Goal: Task Accomplishment & Management: Complete application form

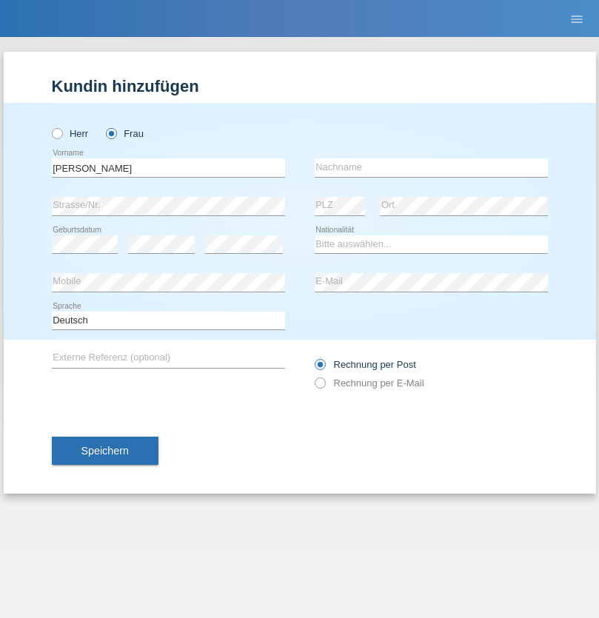
type input "[PERSON_NAME]"
click at [431, 167] on input "text" at bounding box center [431, 167] width 233 height 19
type input "Baloh"
select select "CH"
radio input "true"
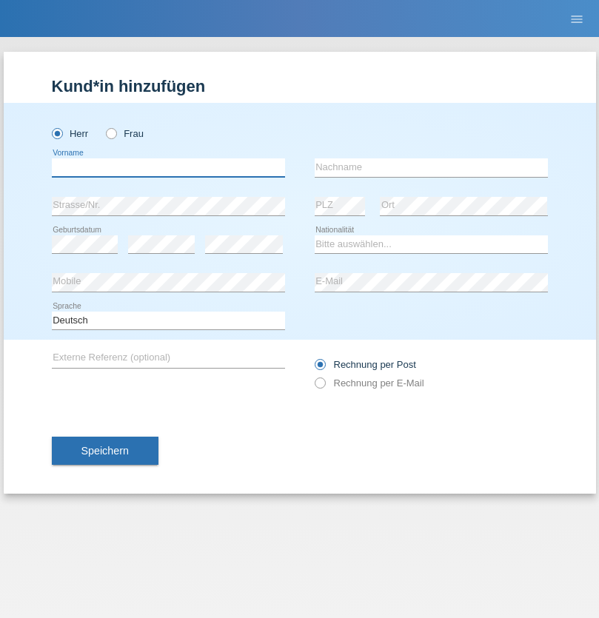
click at [168, 167] on input "text" at bounding box center [168, 167] width 233 height 19
type input "Mohamad"
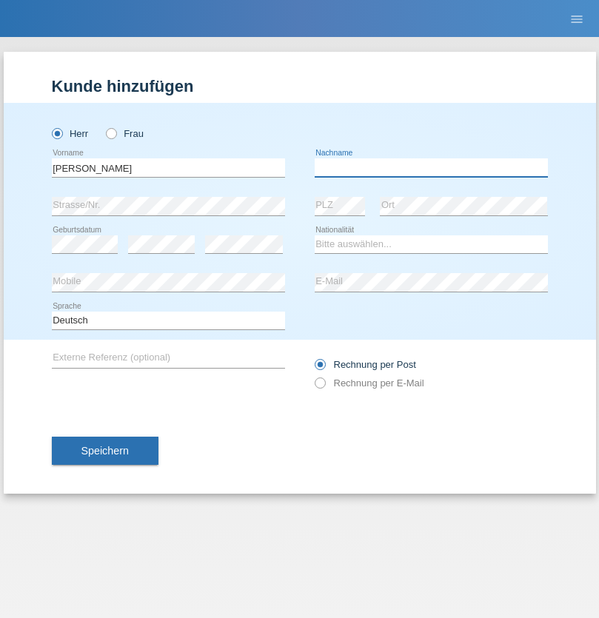
click at [431, 167] on input "text" at bounding box center [431, 167] width 233 height 19
type input "Mansour"
select select "CH"
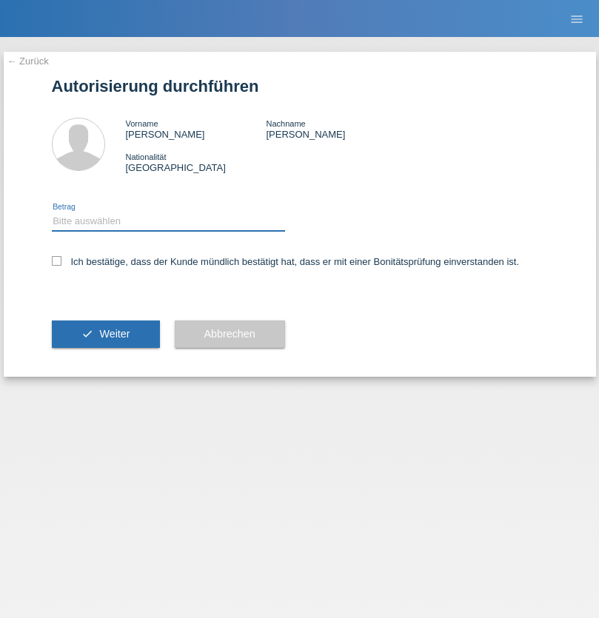
select select "1"
checkbox input "true"
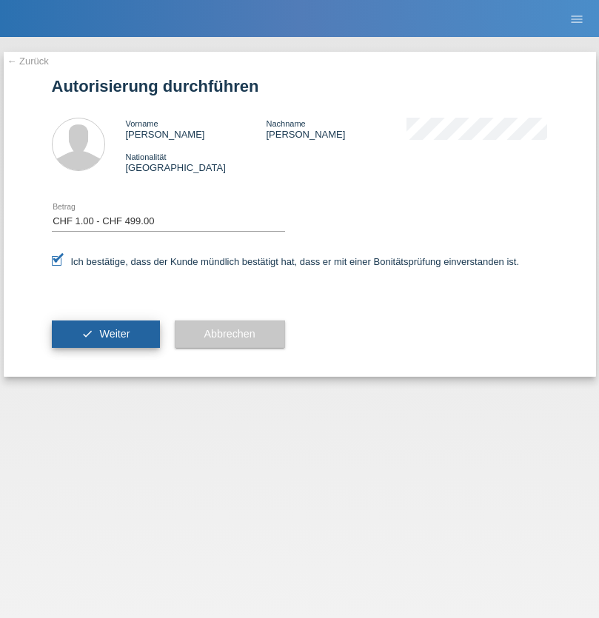
click at [105, 334] on span "Weiter" at bounding box center [114, 334] width 30 height 12
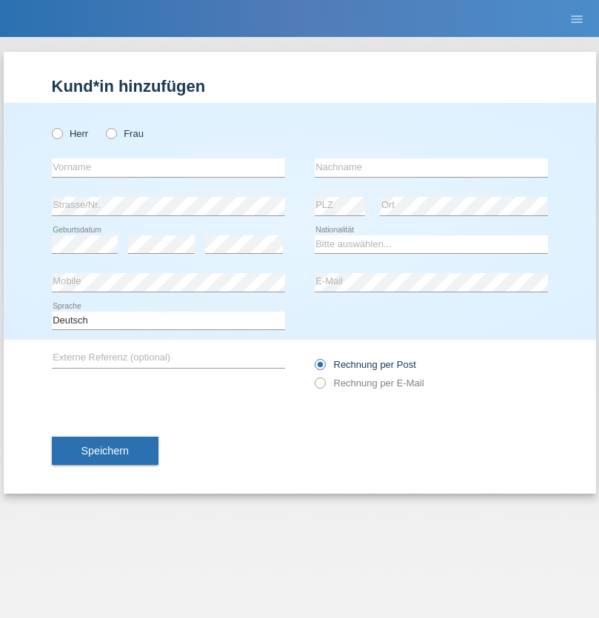
radio input "true"
click at [168, 167] on input "text" at bounding box center [168, 167] width 233 height 19
type input "[PERSON_NAME]"
click at [431, 167] on input "text" at bounding box center [431, 167] width 233 height 19
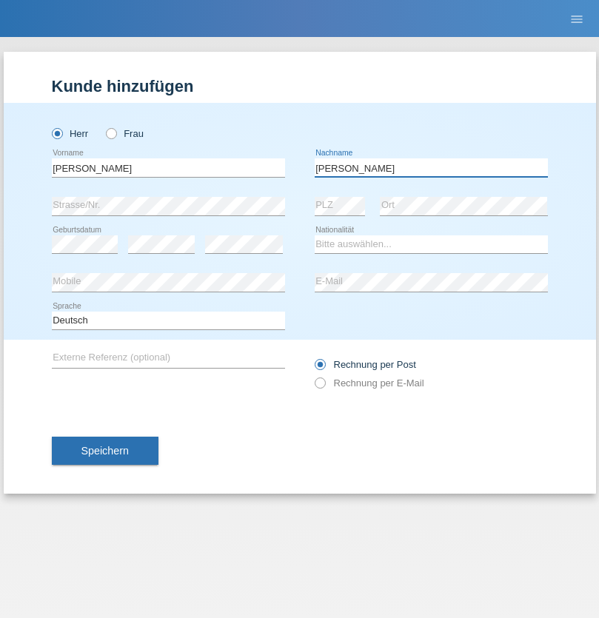
type input "Miranda dos santos filho"
select select "BN"
select select "C"
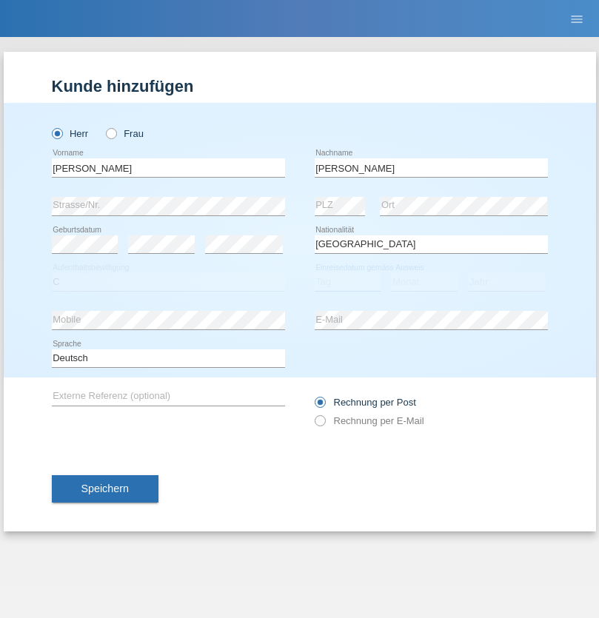
select select "01"
select select "04"
select select "2015"
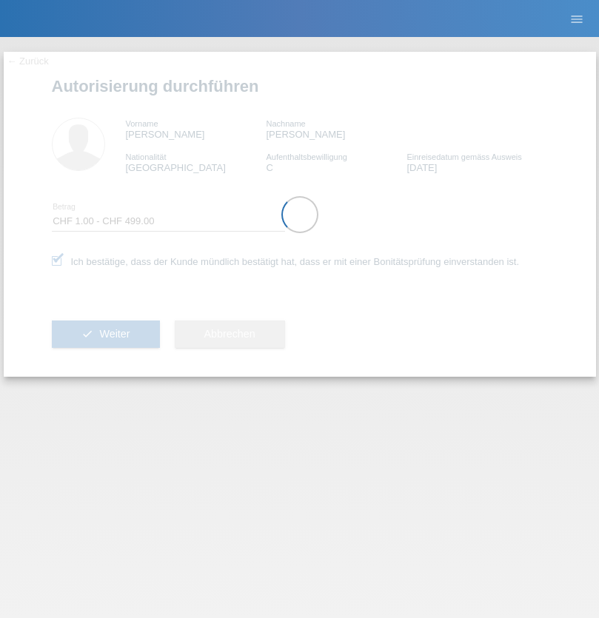
select select "1"
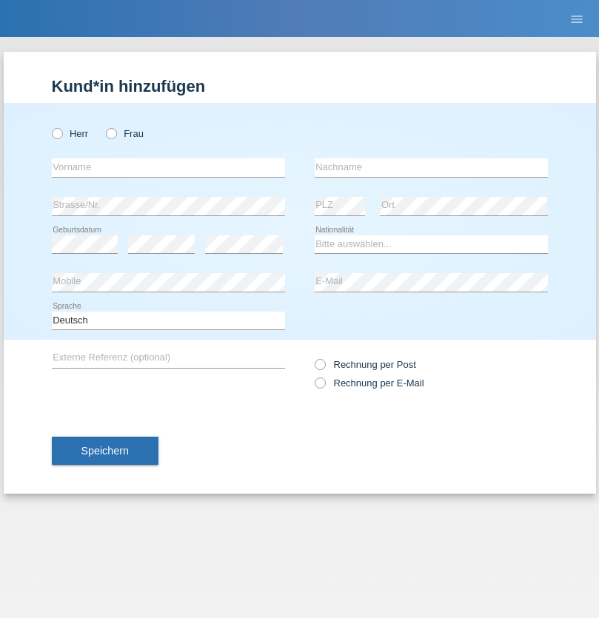
radio input "true"
click at [168, 167] on input "text" at bounding box center [168, 167] width 233 height 19
type input "Salihu"
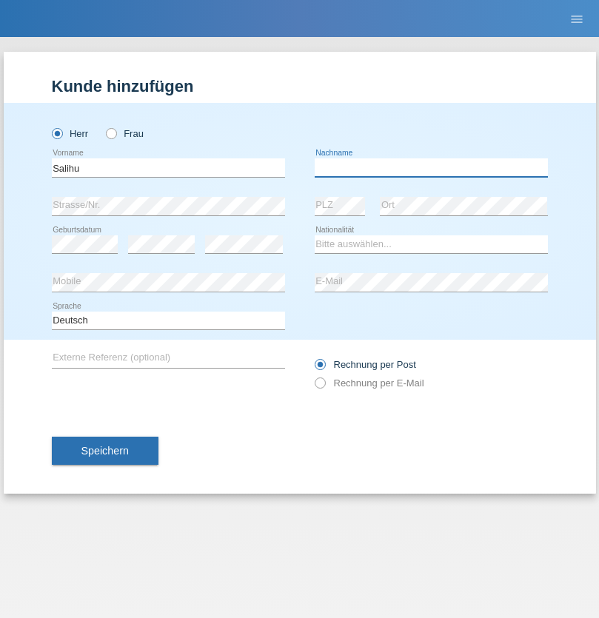
click at [431, 167] on input "text" at bounding box center [431, 167] width 233 height 19
type input "[PERSON_NAME]"
select select "XK"
select select "C"
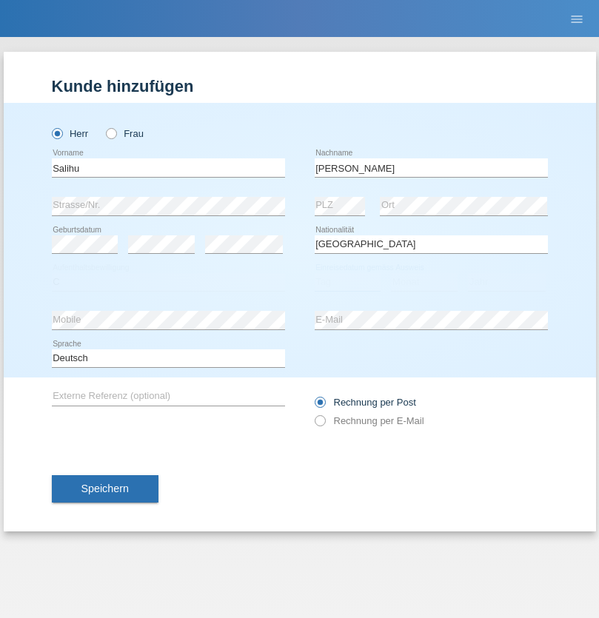
select select "09"
select select "01"
select select "2000"
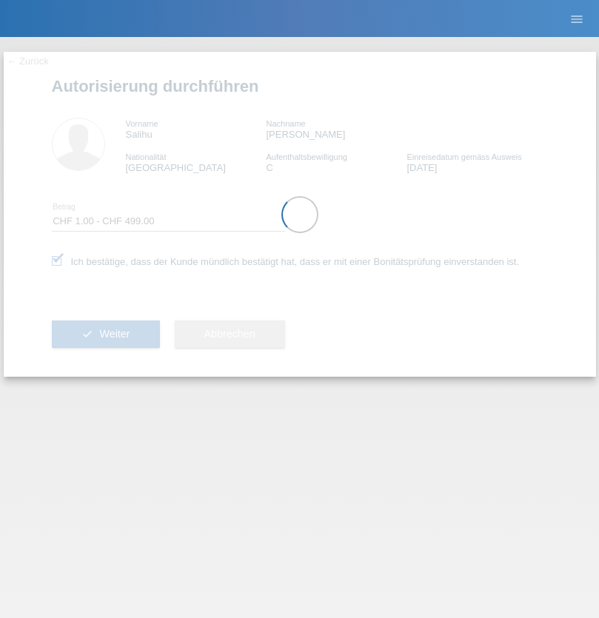
select select "1"
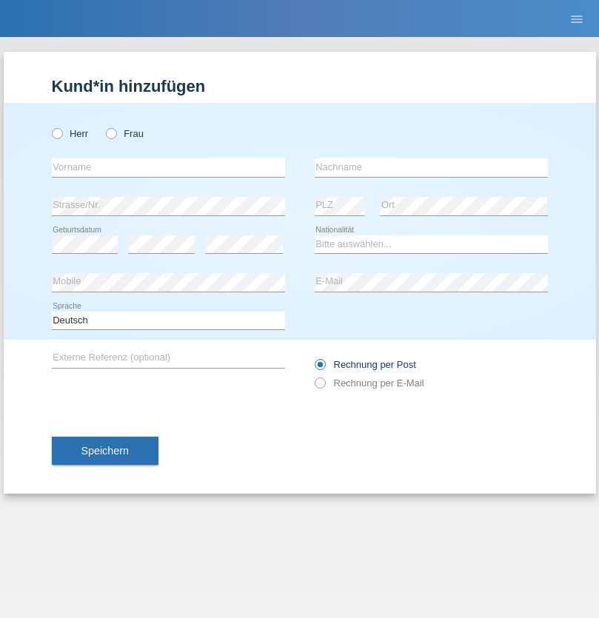
radio input "true"
click at [168, 167] on input "text" at bounding box center [168, 167] width 233 height 19
type input "guy"
click at [431, 167] on input "text" at bounding box center [431, 167] width 233 height 19
type input "massamba"
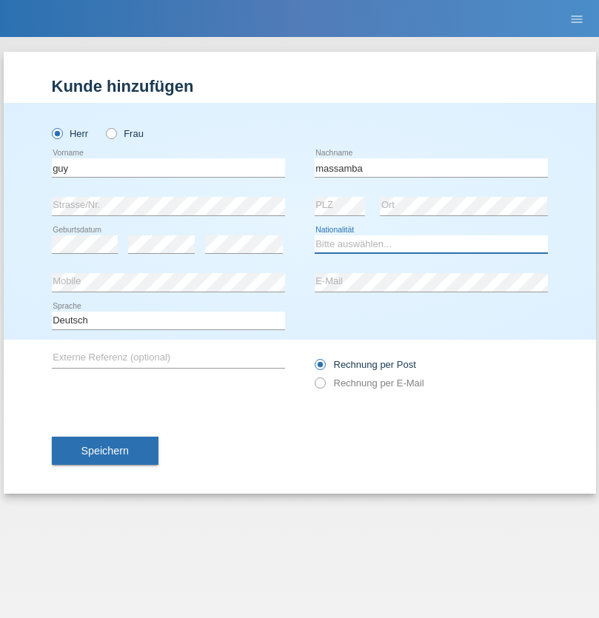
select select "CH"
radio input "true"
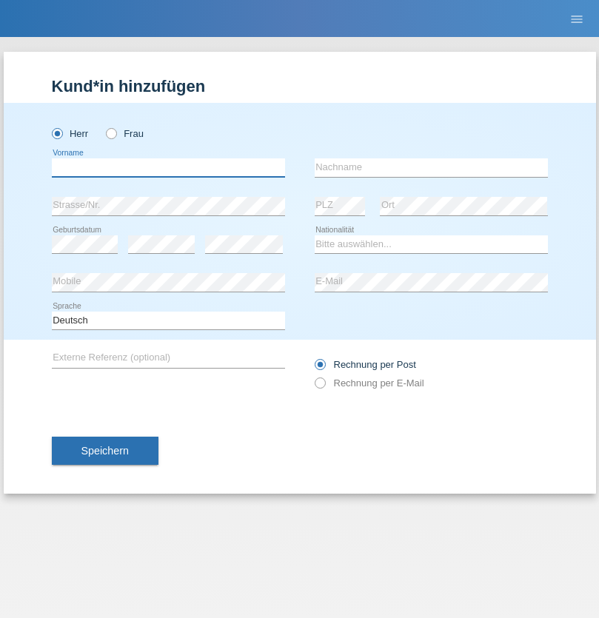
click at [168, 167] on input "text" at bounding box center [168, 167] width 233 height 19
type input "[PERSON_NAME]"
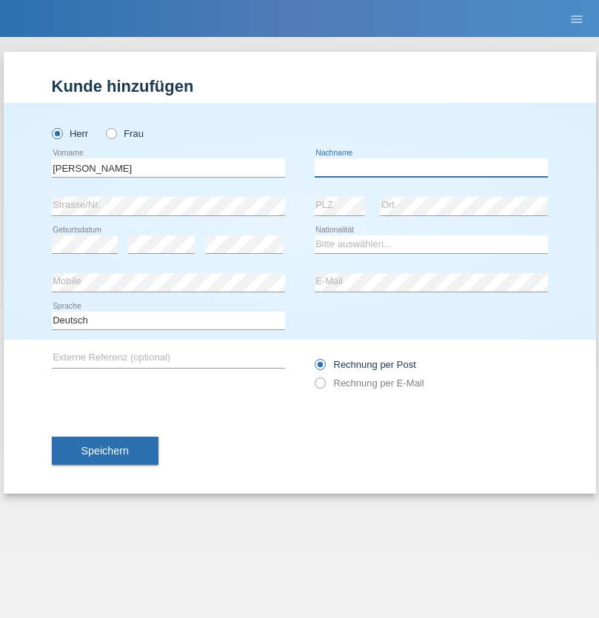
click at [431, 167] on input "text" at bounding box center [431, 167] width 233 height 19
type input "[PERSON_NAME]/[PERSON_NAME]"
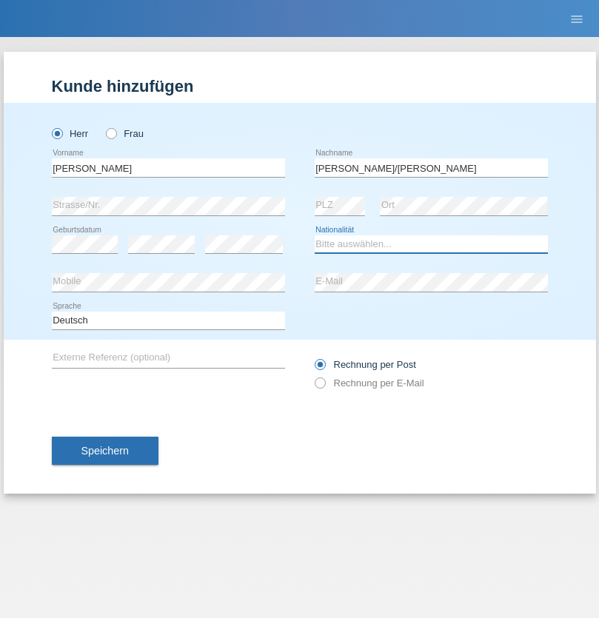
select select "DE"
select select "C"
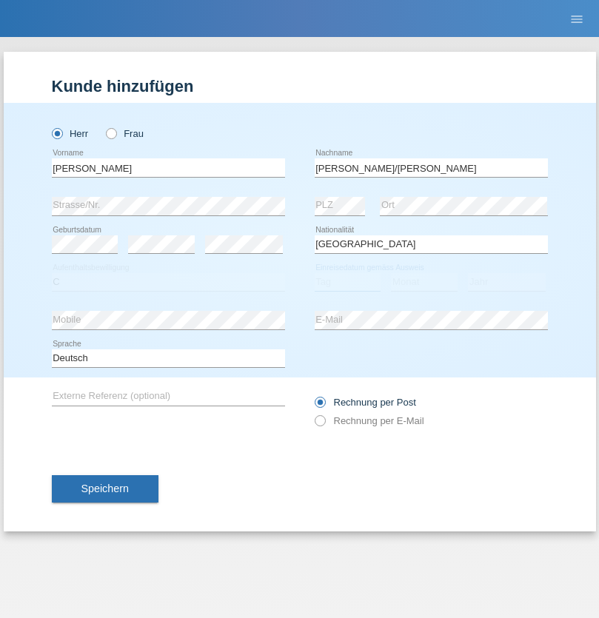
select select "01"
select select "12"
select select "2020"
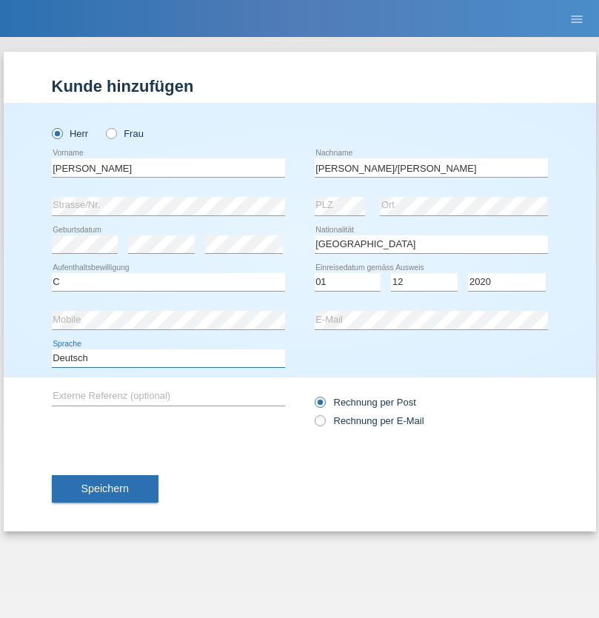
select select "en"
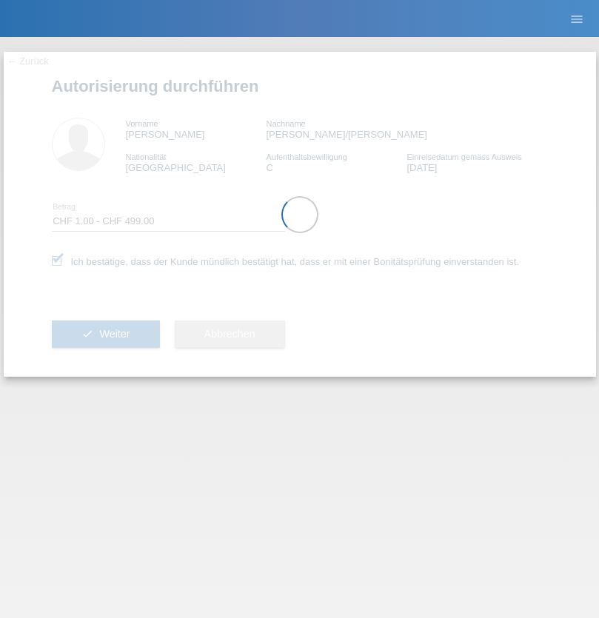
select select "1"
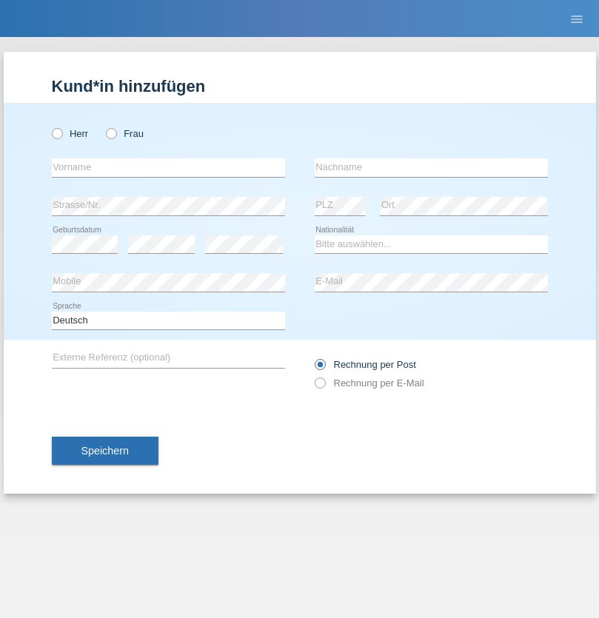
radio input "true"
click at [168, 167] on input "text" at bounding box center [168, 167] width 233 height 19
type input "Nathalie"
click at [431, 167] on input "text" at bounding box center [431, 167] width 233 height 19
type input "Marti"
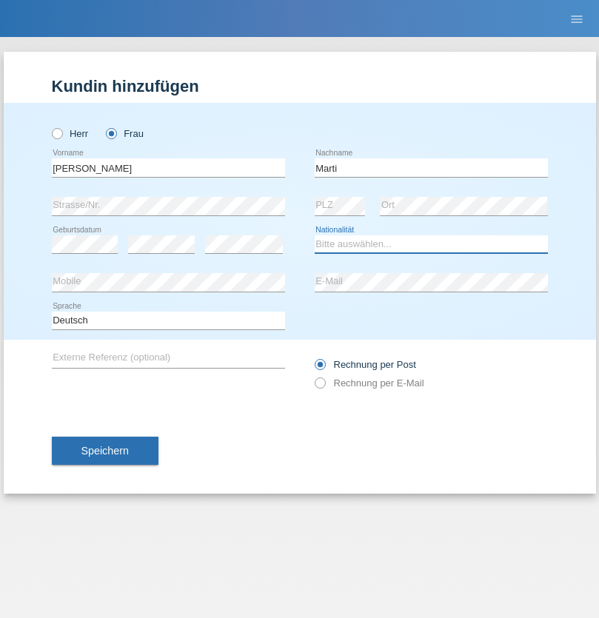
select select "CH"
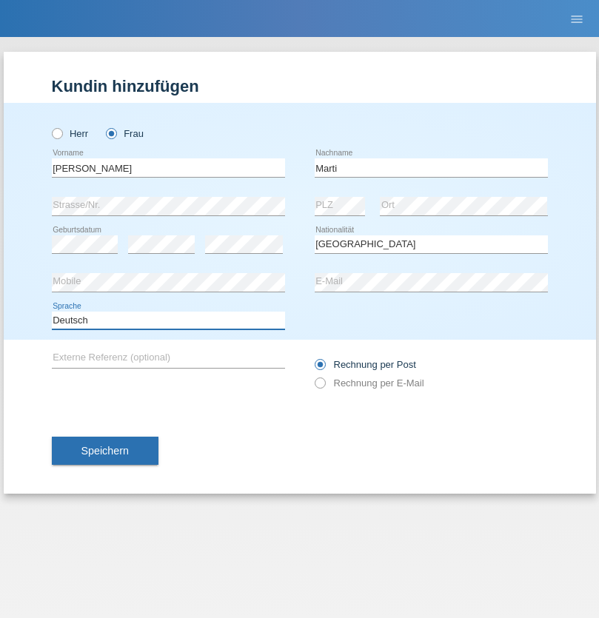
select select "en"
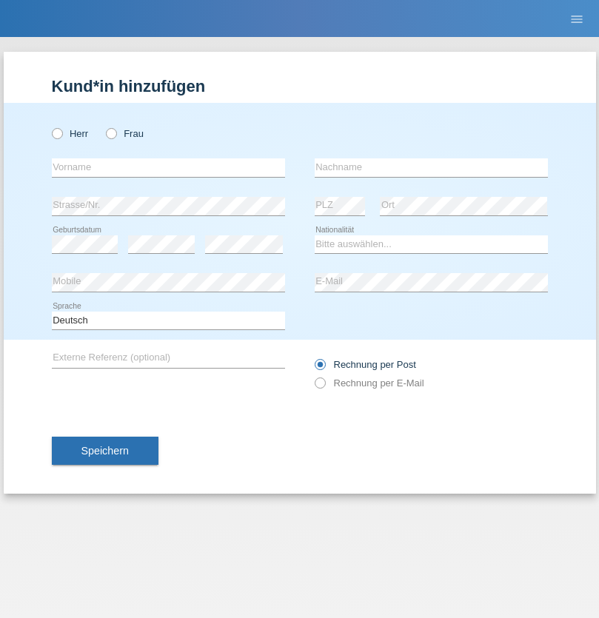
radio input "true"
click at [168, 167] on input "text" at bounding box center [168, 167] width 233 height 19
type input "Betim"
click at [431, 167] on input "text" at bounding box center [431, 167] width 233 height 19
type input "Alija"
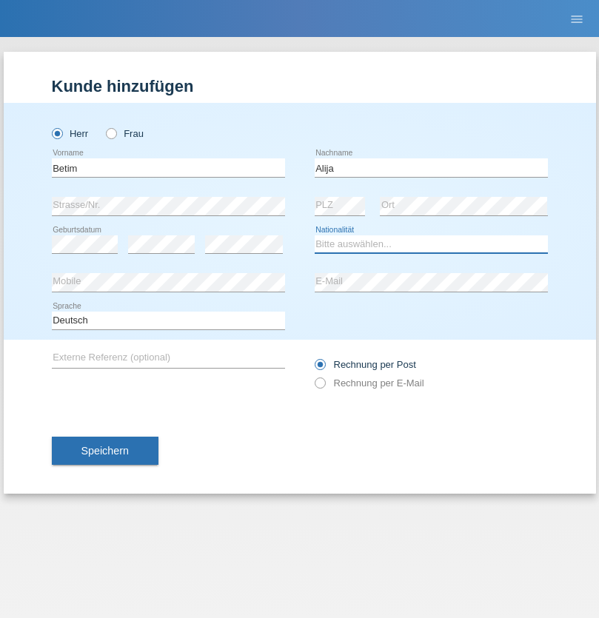
select select "MK"
select select "C"
select select "12"
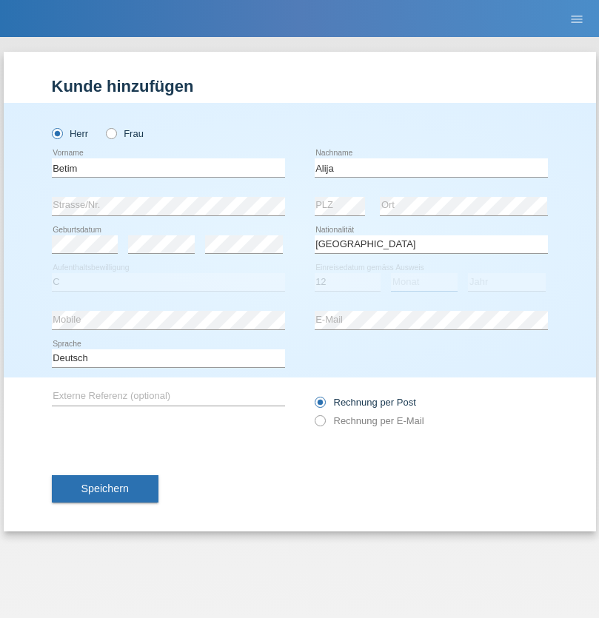
select select "08"
select select "2003"
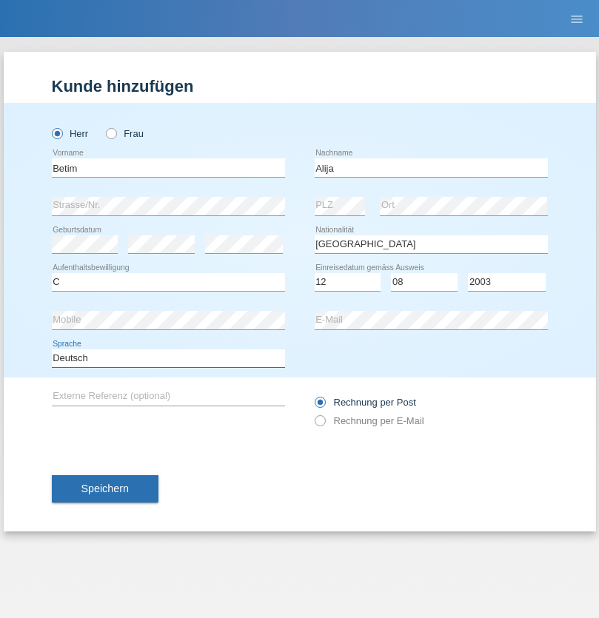
select select "en"
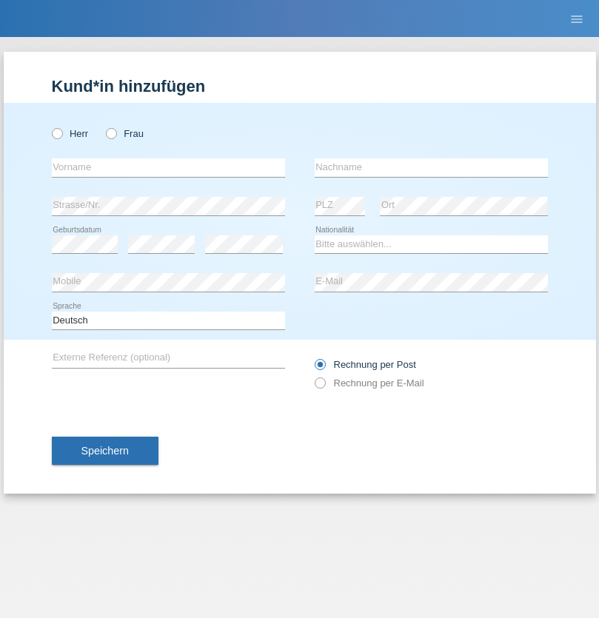
radio input "true"
click at [168, 167] on input "text" at bounding box center [168, 167] width 233 height 19
type input "Sasa"
click at [431, 167] on input "text" at bounding box center [431, 167] width 233 height 19
type input "Lazarevic"
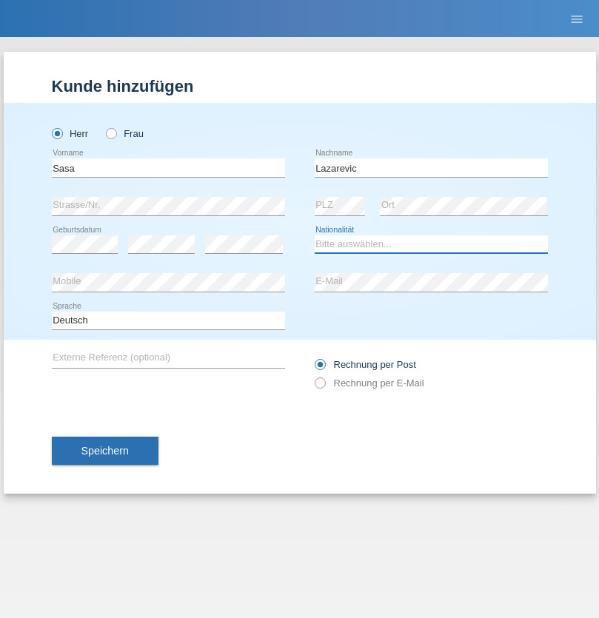
select select "RS"
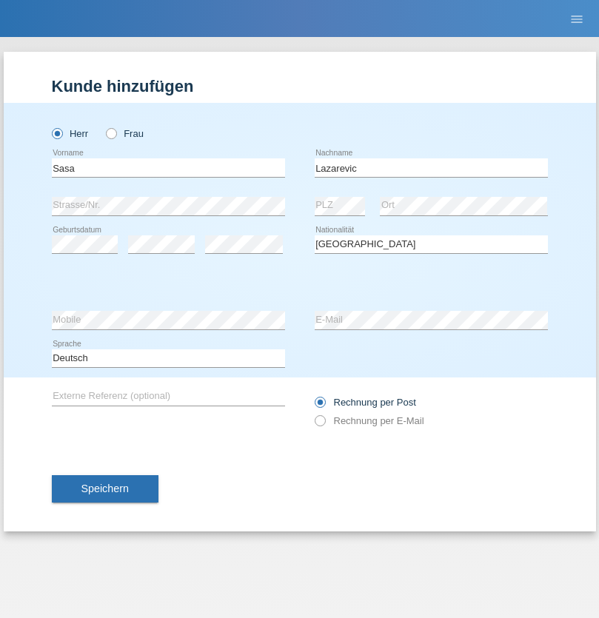
select select "C"
select select "16"
select select "10"
select select "1984"
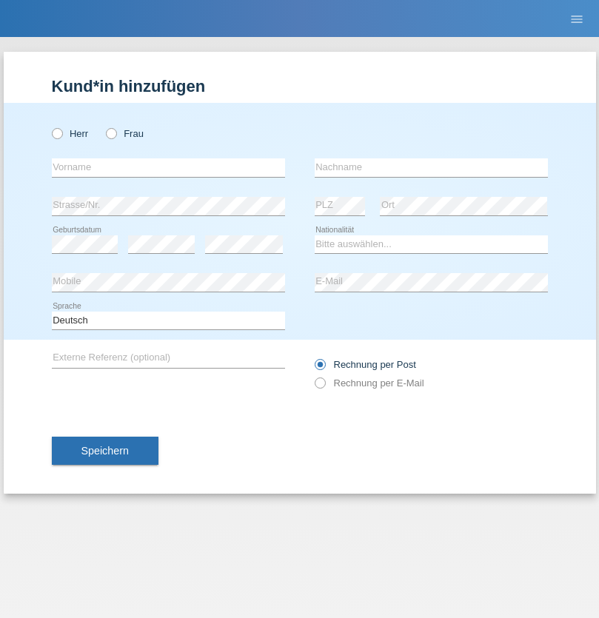
radio input "true"
click at [168, 167] on input "text" at bounding box center [168, 167] width 233 height 19
type input "kelmendi"
click at [431, 167] on input "text" at bounding box center [431, 167] width 233 height 19
type input "Edona"
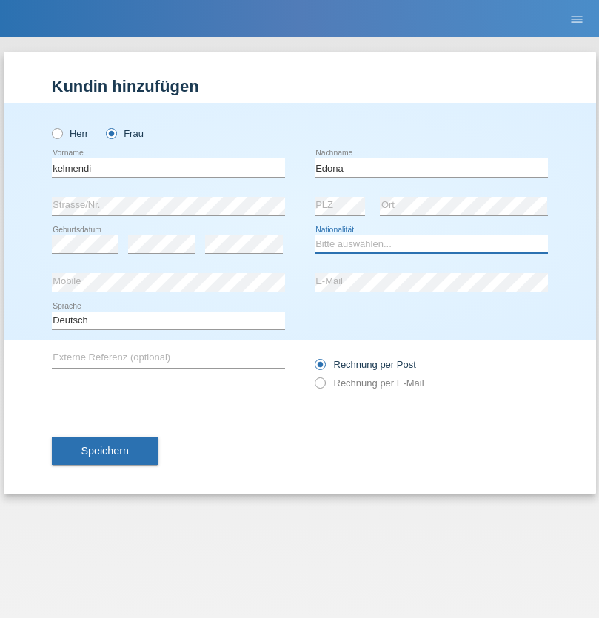
select select "XK"
select select "C"
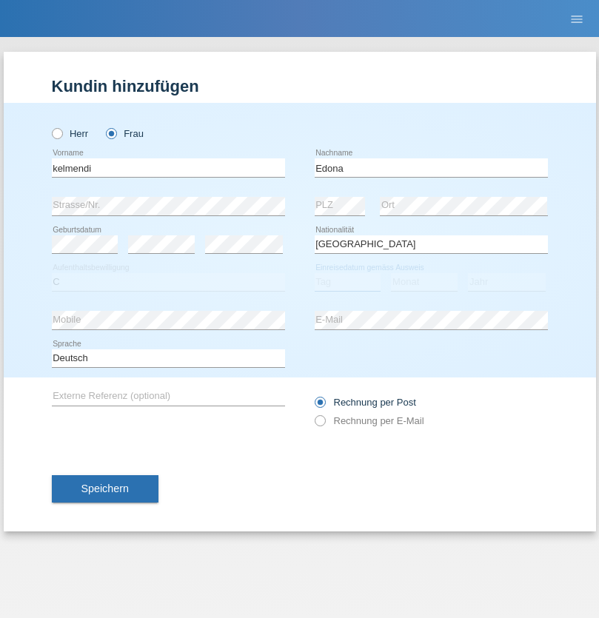
select select "23"
select select "09"
select select "2021"
